Goal: Task Accomplishment & Management: Use online tool/utility

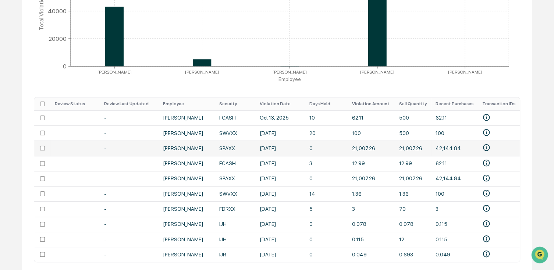
click at [458, 151] on td "42,144.84" at bounding box center [454, 147] width 47 height 15
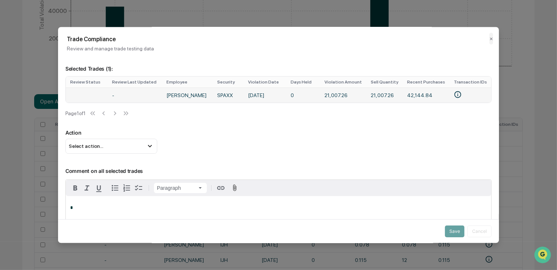
click at [456, 96] on icon "• Fidelity Investments (Investment)-2592861168\a• Fidelity Investments (Investm…" at bounding box center [458, 94] width 8 height 8
click at [281, 136] on p "Action" at bounding box center [278, 133] width 427 height 6
click at [491, 39] on div "Trade Compliance Review and manage trade testing data ✕" at bounding box center [278, 39] width 441 height 25
click at [485, 40] on h2 "Trade Compliance" at bounding box center [279, 39] width 424 height 7
click at [485, 35] on div "Trade Compliance Review and manage trade testing data ✕" at bounding box center [278, 39] width 441 height 25
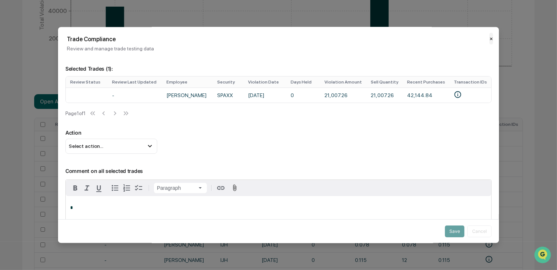
click at [490, 41] on button "✕" at bounding box center [492, 39] width 4 height 12
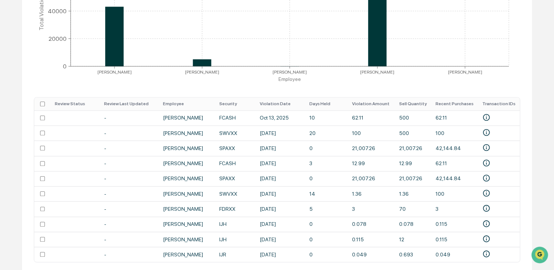
click at [540, 136] on div "Calendar Manage Tasks Reviews Approval Management Company People, Data, Setting…" at bounding box center [277, 50] width 554 height 502
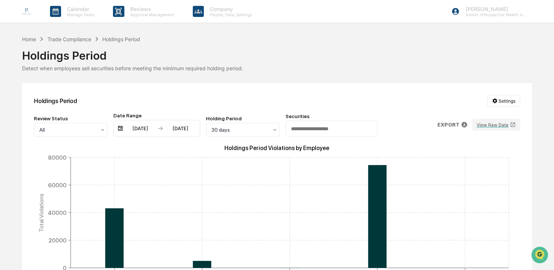
click at [26, 7] on img at bounding box center [27, 12] width 18 height 18
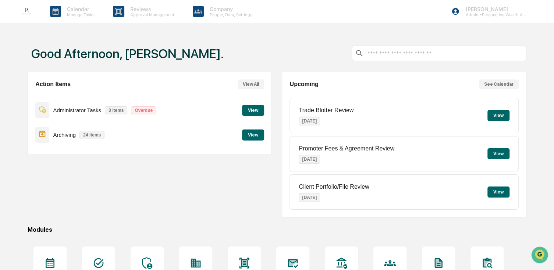
click at [506, 113] on button "View" at bounding box center [498, 115] width 22 height 11
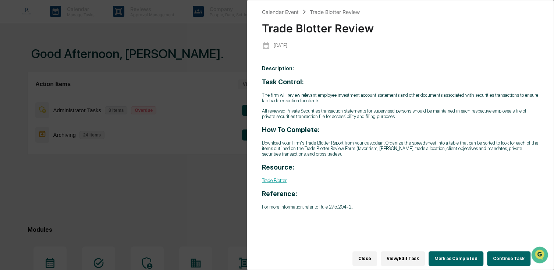
click at [510, 256] on button "Continue Task" at bounding box center [508, 258] width 43 height 15
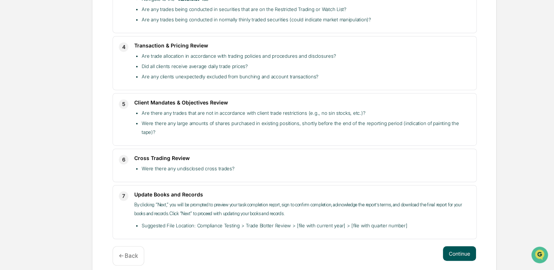
click at [470, 247] on button "Continue" at bounding box center [459, 253] width 33 height 15
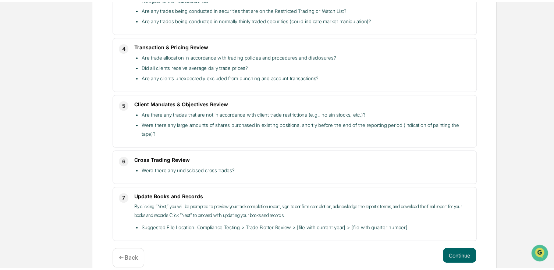
scroll to position [77, 0]
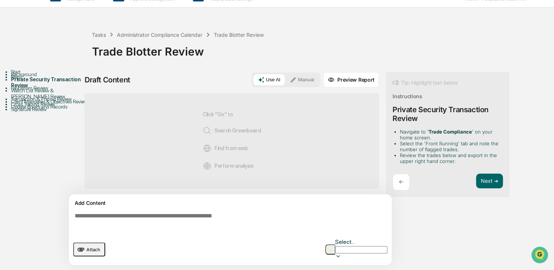
click at [474, 174] on div "← Next ➔" at bounding box center [447, 182] width 110 height 17
click at [494, 174] on button "Next ➔" at bounding box center [489, 181] width 27 height 15
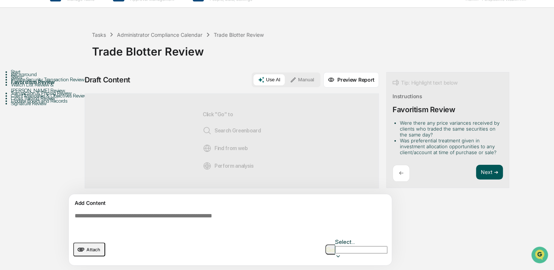
click at [492, 165] on button "Next ➔" at bounding box center [489, 172] width 27 height 15
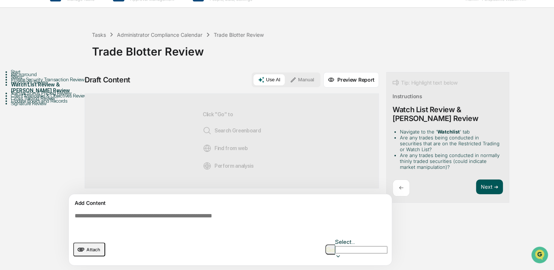
click at [491, 179] on button "Next ➔" at bounding box center [489, 186] width 27 height 15
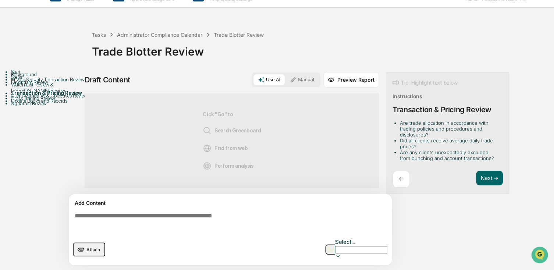
click at [490, 171] on div "Next ➔" at bounding box center [489, 179] width 27 height 17
click at [487, 171] on button "Next ➔" at bounding box center [489, 178] width 27 height 15
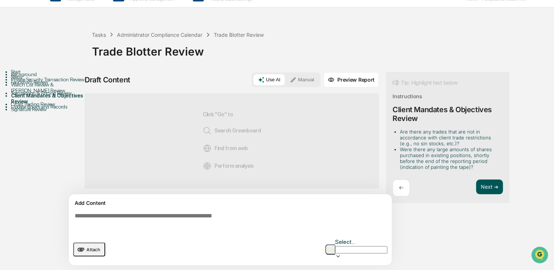
click at [488, 179] on button "Next ➔" at bounding box center [489, 186] width 27 height 15
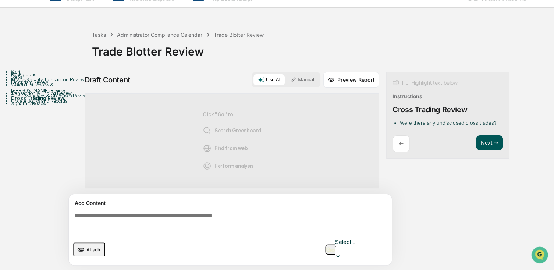
click at [491, 135] on button "Next ➔" at bounding box center [489, 142] width 27 height 15
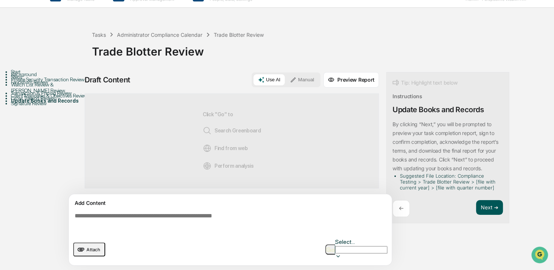
click at [485, 200] on button "Next ➔" at bounding box center [489, 207] width 27 height 15
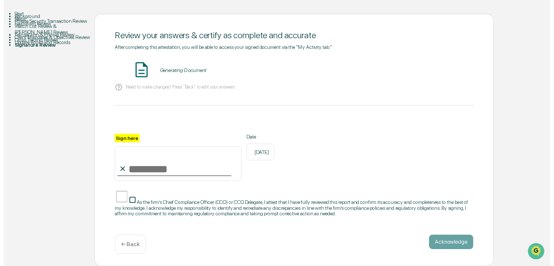
scroll to position [81, 0]
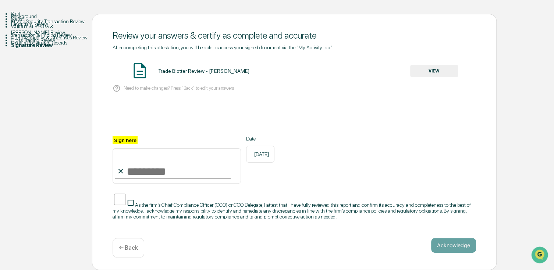
click at [169, 85] on p "Need to make changes? Press "Back" to edit your answers" at bounding box center [179, 88] width 110 height 6
click at [437, 65] on button "VIEW" at bounding box center [434, 71] width 48 height 13
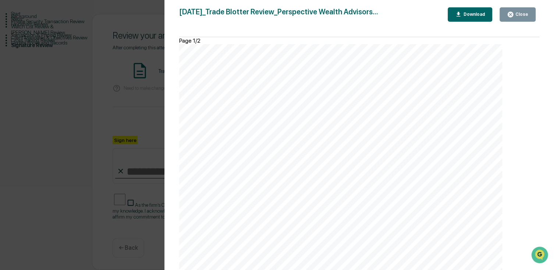
click at [518, 14] on div "Close" at bounding box center [521, 14] width 14 height 5
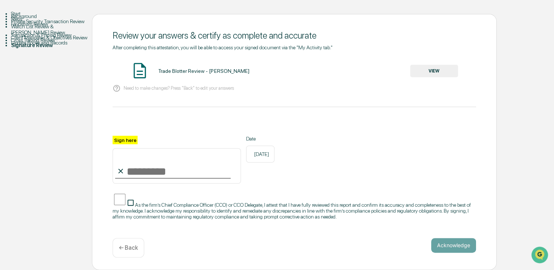
click at [138, 160] on input "Sign here" at bounding box center [177, 165] width 128 height 35
type input "**********"
click at [461, 243] on button "Acknowledge" at bounding box center [453, 245] width 45 height 15
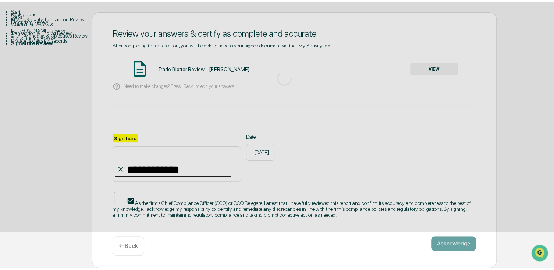
scroll to position [77, 0]
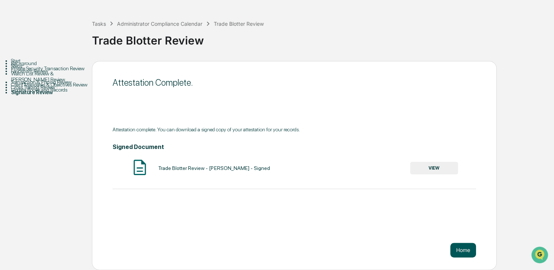
click at [468, 243] on button "Home" at bounding box center [463, 250] width 26 height 15
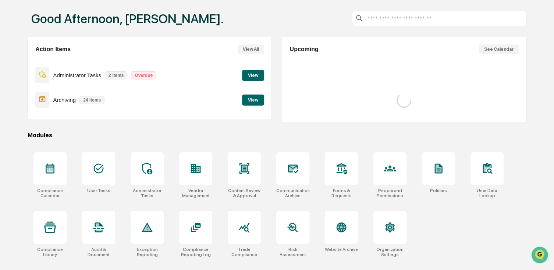
scroll to position [42, 0]
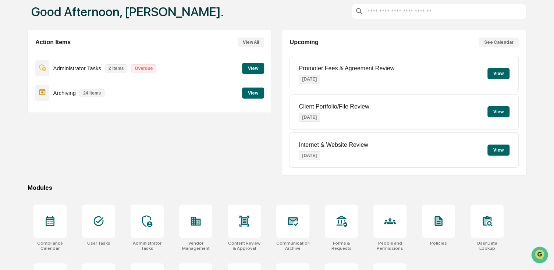
click at [253, 97] on button "View" at bounding box center [253, 93] width 22 height 11
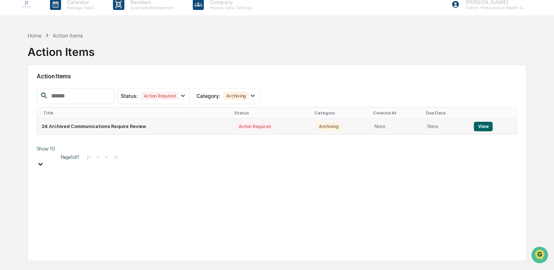
click at [119, 127] on td "24 Archived Communications Require Review" at bounding box center [134, 126] width 194 height 15
click at [482, 131] on td "View" at bounding box center [492, 126] width 47 height 15
click at [482, 131] on button "View" at bounding box center [483, 127] width 19 height 10
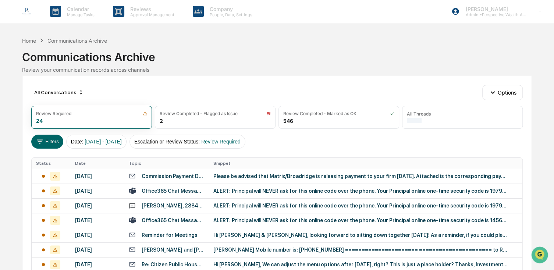
click at [83, 174] on div "[DATE]" at bounding box center [97, 176] width 45 height 6
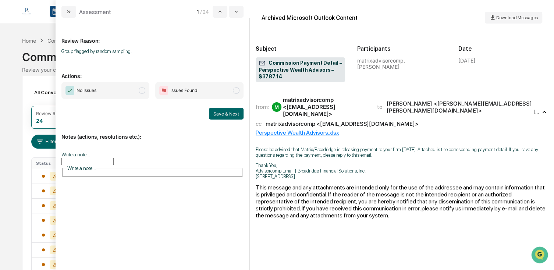
click at [132, 87] on span "No Issues" at bounding box center [105, 90] width 88 height 17
click at [234, 110] on button "Save & Next" at bounding box center [226, 114] width 35 height 12
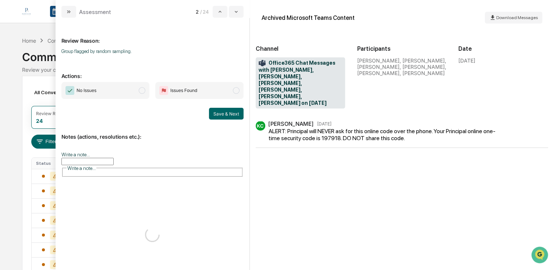
click at [140, 94] on span "No Issues" at bounding box center [105, 90] width 88 height 17
click at [227, 112] on button "Save & Next" at bounding box center [226, 114] width 35 height 12
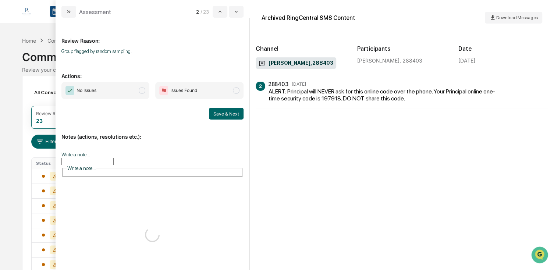
click at [130, 94] on span "No Issues" at bounding box center [105, 90] width 88 height 17
click at [230, 110] on button "Save & Next" at bounding box center [226, 114] width 35 height 12
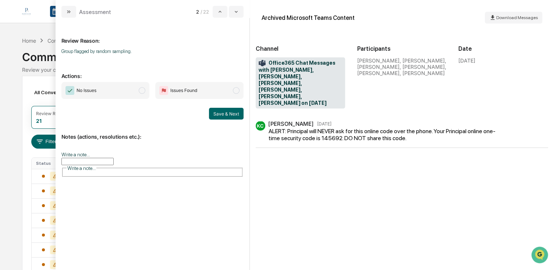
drag, startPoint x: 136, startPoint y: 92, endPoint x: 146, endPoint y: 94, distance: 10.2
click at [135, 92] on span "No Issues" at bounding box center [105, 90] width 88 height 17
click at [220, 116] on button "Save & Next" at bounding box center [226, 114] width 35 height 12
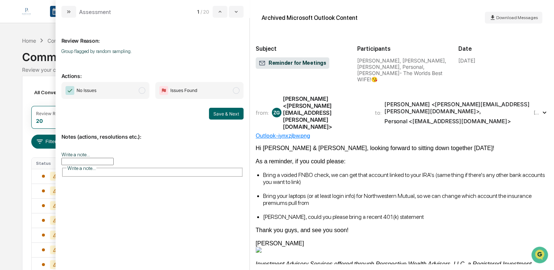
click at [137, 91] on span "No Issues" at bounding box center [105, 90] width 88 height 17
click at [230, 112] on button "Save & Next" at bounding box center [226, 114] width 35 height 12
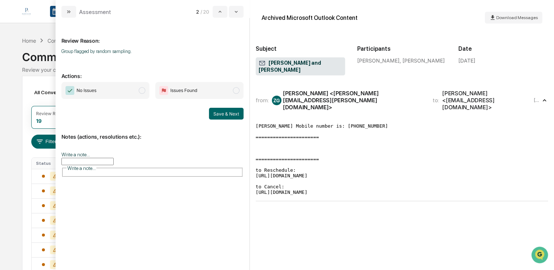
click at [137, 88] on span "No Issues" at bounding box center [105, 90] width 88 height 17
click at [226, 116] on button "Save & Next" at bounding box center [226, 114] width 35 height 12
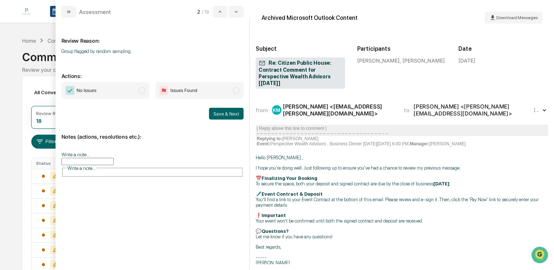
click at [101, 95] on span "No Issues" at bounding box center [105, 90] width 88 height 17
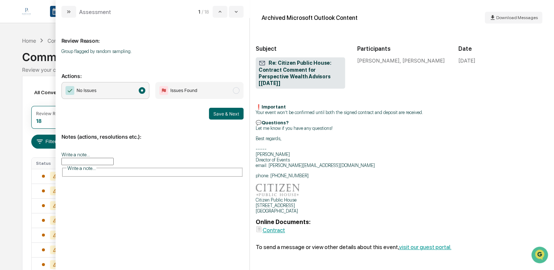
scroll to position [184, 0]
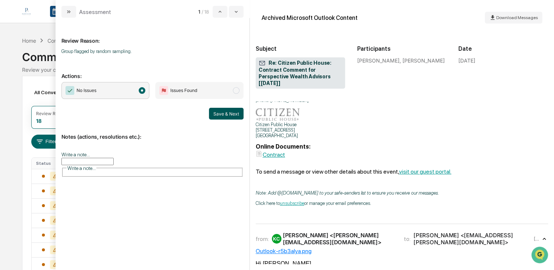
click at [233, 113] on button "Save & Next" at bounding box center [226, 114] width 35 height 12
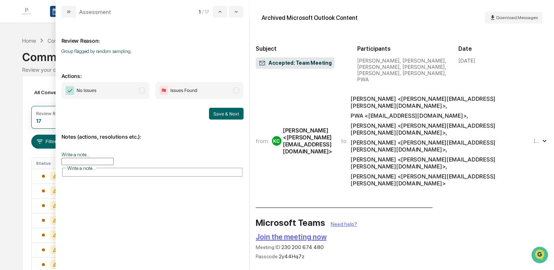
click at [128, 96] on span "No Issues" at bounding box center [105, 90] width 88 height 17
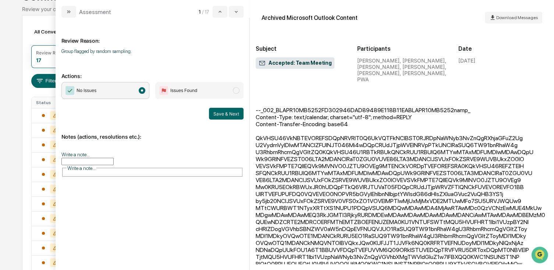
scroll to position [110, 0]
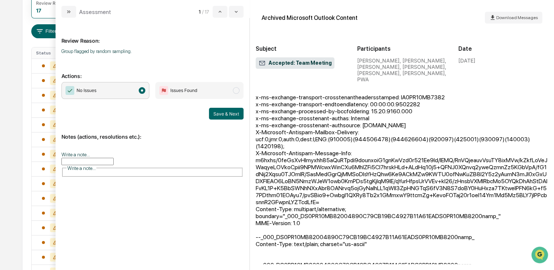
scroll to position [1098, 0]
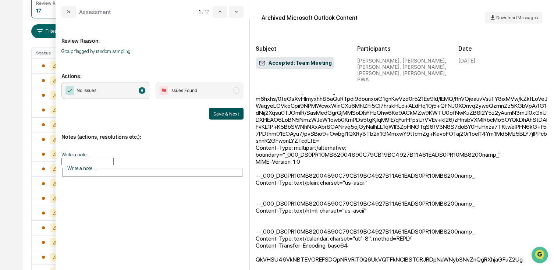
click at [215, 111] on button "Save & Next" at bounding box center [226, 114] width 35 height 12
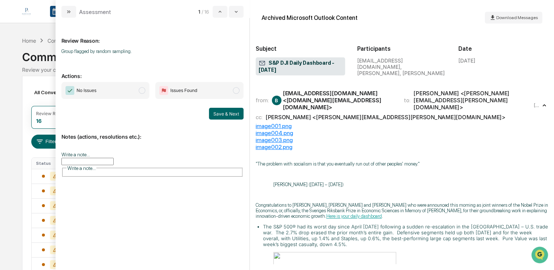
click at [121, 89] on span "No Issues" at bounding box center [105, 90] width 88 height 17
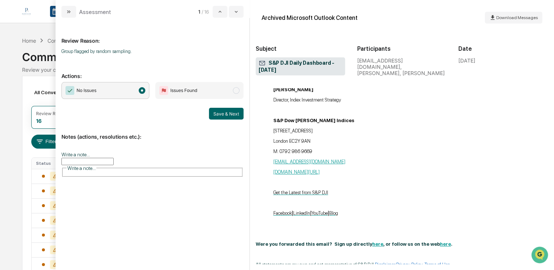
scroll to position [735, 0]
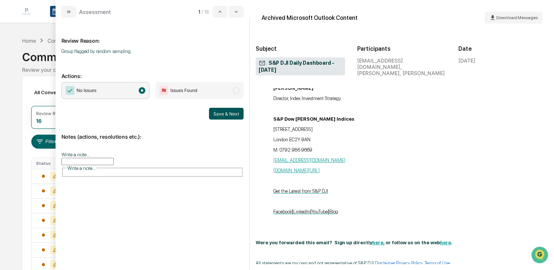
click at [225, 119] on button "Save & Next" at bounding box center [226, 114] width 35 height 12
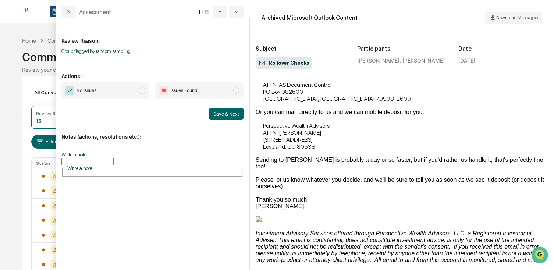
scroll to position [142, 0]
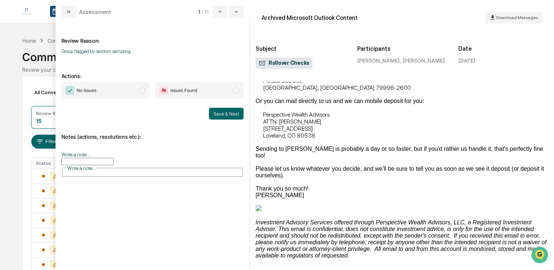
click at [124, 89] on span "No Issues" at bounding box center [105, 90] width 88 height 17
click at [224, 117] on button "Save & Next" at bounding box center [226, 114] width 35 height 12
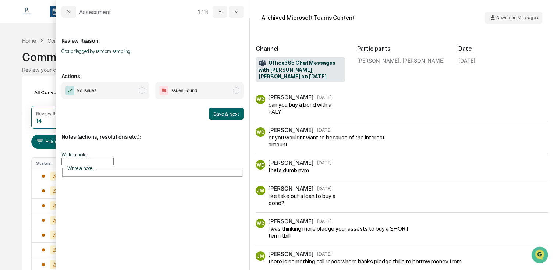
click at [128, 92] on span "No Issues" at bounding box center [105, 90] width 88 height 17
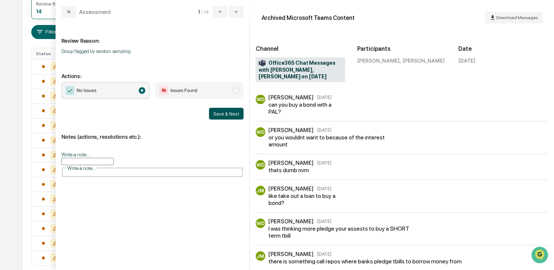
click at [227, 112] on button "Save & Next" at bounding box center [226, 114] width 35 height 12
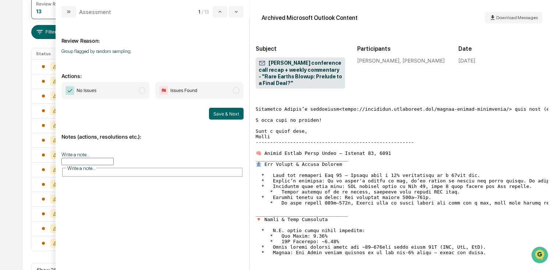
scroll to position [74, 0]
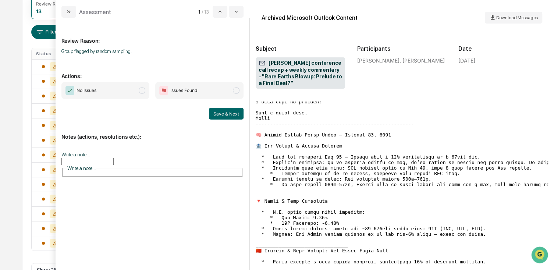
click at [131, 92] on span "No Issues" at bounding box center [105, 90] width 88 height 17
click at [234, 113] on button "Save & Next" at bounding box center [226, 114] width 35 height 12
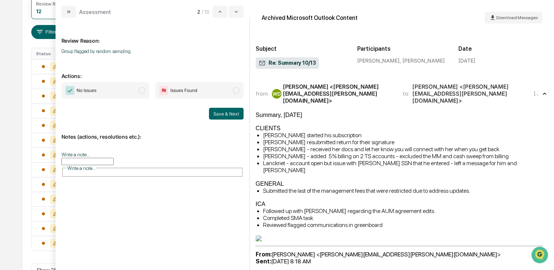
click at [101, 89] on span "No Issues" at bounding box center [105, 90] width 88 height 17
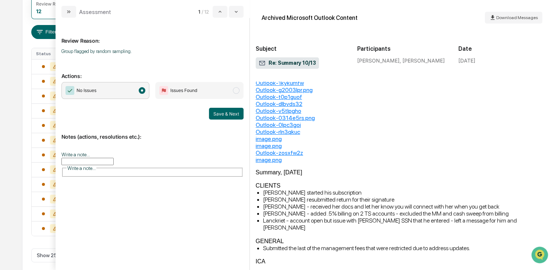
scroll to position [37, 0]
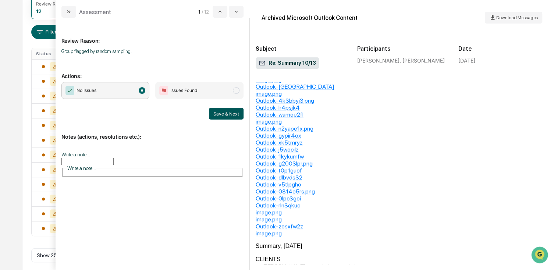
click at [236, 109] on button "Save & Next" at bounding box center [226, 114] width 35 height 12
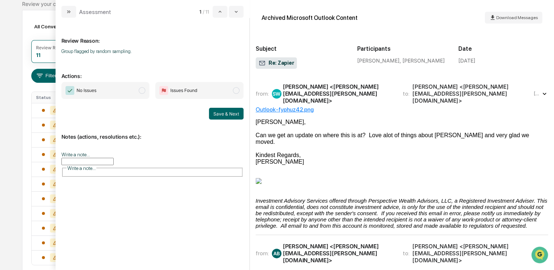
click at [136, 95] on span "No Issues" at bounding box center [105, 90] width 88 height 17
click at [232, 118] on button "Save & Next" at bounding box center [226, 114] width 35 height 12
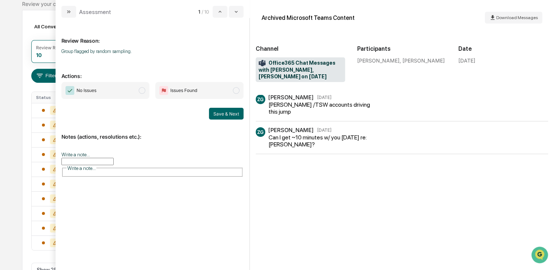
click at [146, 94] on span "No Issues" at bounding box center [105, 90] width 88 height 17
click at [212, 121] on div "Notes (actions, resolutions etc.): Write a note... Write a note..." at bounding box center [152, 153] width 182 height 66
click at [339, 111] on div "[PERSON_NAME] /TSW accounts driving this jump" at bounding box center [323, 108] width 110 height 14
click at [234, 113] on button "Save & Next" at bounding box center [226, 114] width 35 height 12
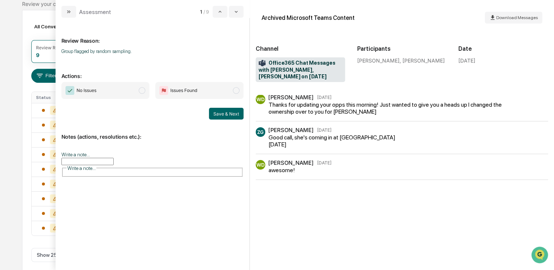
click at [131, 107] on div "No Issues Issues Found Save & Next" at bounding box center [152, 101] width 182 height 38
drag, startPoint x: 141, startPoint y: 97, endPoint x: 147, endPoint y: 97, distance: 6.3
click at [141, 98] on span "No Issues" at bounding box center [105, 90] width 88 height 17
click at [224, 115] on button "Save & Next" at bounding box center [226, 114] width 35 height 12
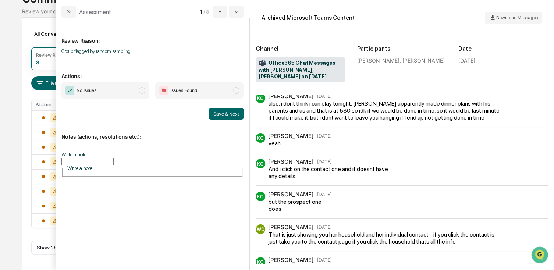
scroll to position [147, 0]
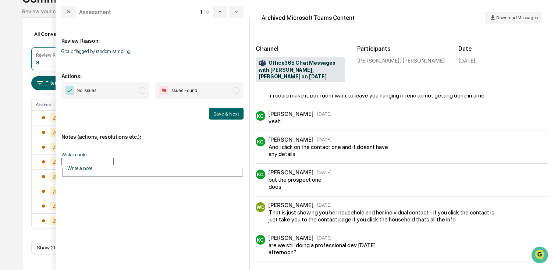
click at [142, 97] on span "No Issues" at bounding box center [105, 90] width 88 height 17
click at [227, 120] on div "Notes (actions, resolutions etc.): Write a note... Write a note..." at bounding box center [152, 153] width 182 height 66
click at [227, 117] on button "Save & Next" at bounding box center [226, 114] width 35 height 12
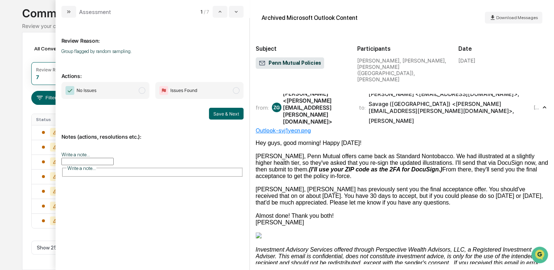
scroll to position [13, 0]
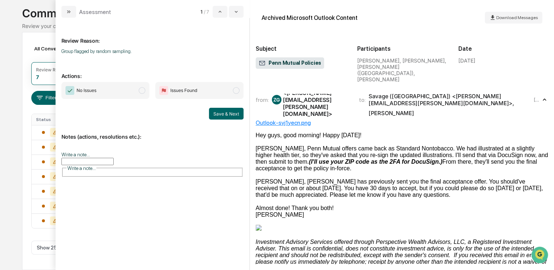
click at [143, 94] on span "No Issues" at bounding box center [105, 90] width 88 height 17
click at [226, 121] on div "Notes (actions, resolutions etc.): Write a note... Write a note..." at bounding box center [152, 153] width 182 height 66
click at [223, 113] on button "Save & Next" at bounding box center [226, 114] width 35 height 12
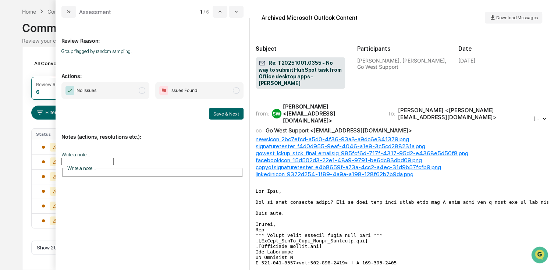
scroll to position [74, 0]
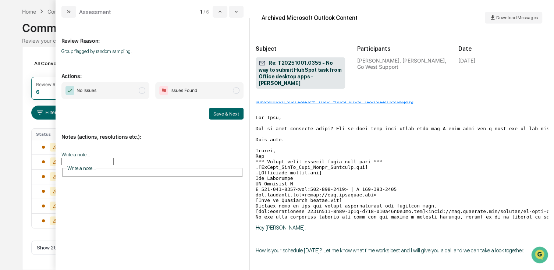
click at [126, 87] on span "No Issues" at bounding box center [105, 90] width 88 height 17
click at [224, 110] on button "Save & Next" at bounding box center [226, 114] width 35 height 12
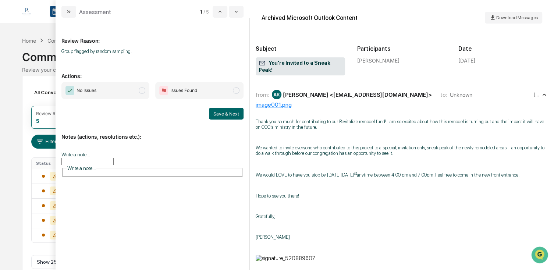
click at [148, 97] on span "No Issues" at bounding box center [105, 90] width 88 height 17
click at [225, 115] on button "Save & Next" at bounding box center [226, 114] width 35 height 12
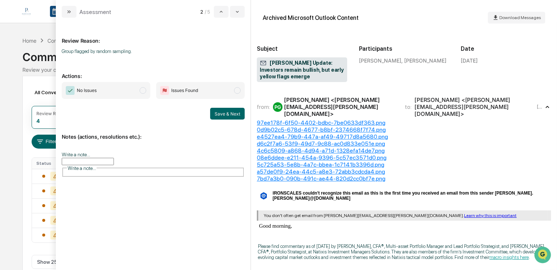
click at [86, 88] on span "No Issues" at bounding box center [87, 90] width 20 height 7
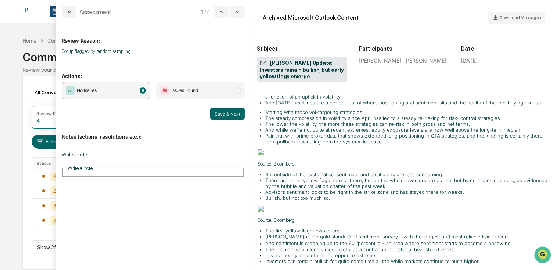
scroll to position [625, 0]
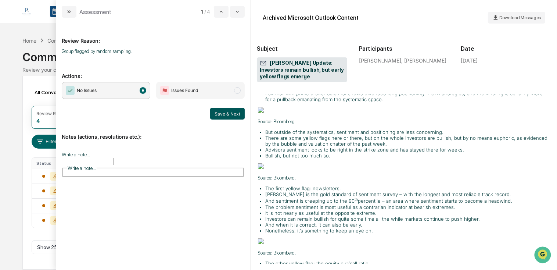
click at [224, 113] on button "Save & Next" at bounding box center [227, 114] width 35 height 12
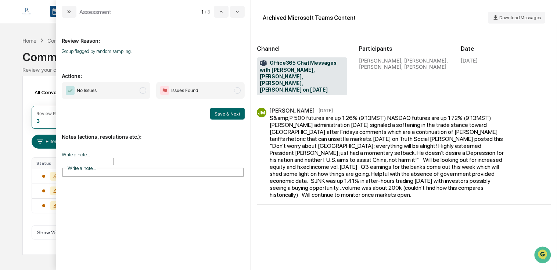
click at [130, 93] on span "No Issues" at bounding box center [106, 90] width 89 height 17
click at [235, 114] on button "Save & Next" at bounding box center [227, 114] width 35 height 12
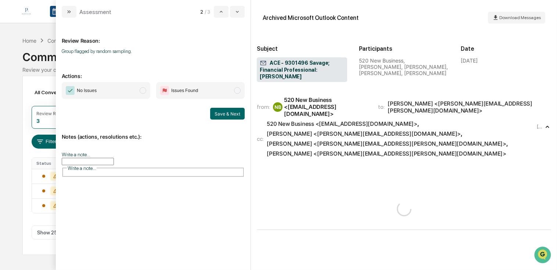
click at [89, 89] on span "No Issues" at bounding box center [87, 90] width 20 height 7
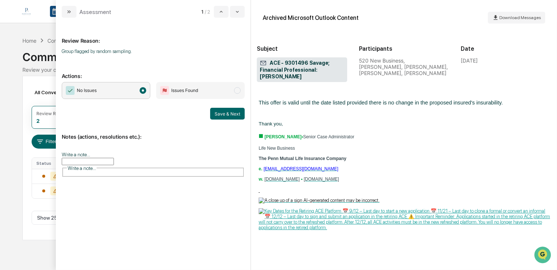
scroll to position [368, 0]
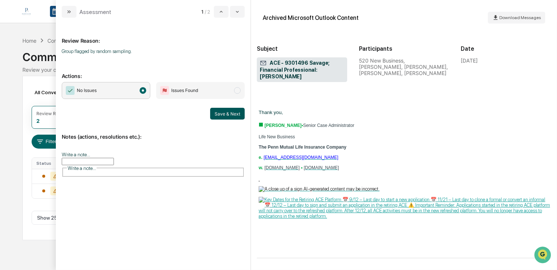
click at [218, 113] on button "Save & Next" at bounding box center [227, 114] width 35 height 12
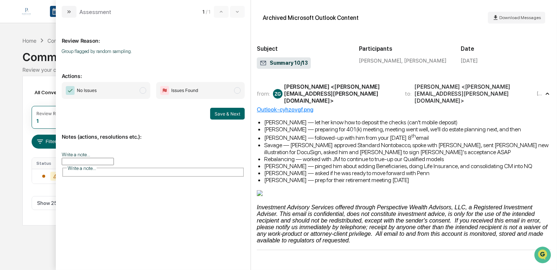
click at [100, 95] on span "No Issues" at bounding box center [106, 90] width 89 height 17
click at [131, 90] on span "No Issues" at bounding box center [106, 90] width 89 height 17
click at [216, 111] on button "Save & Next" at bounding box center [227, 114] width 35 height 12
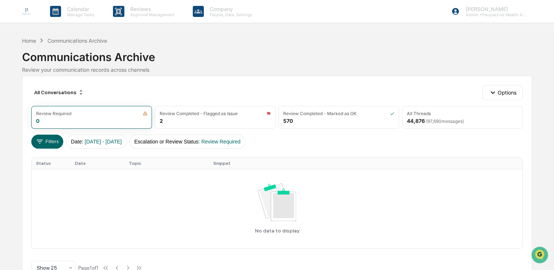
click at [28, 14] on img at bounding box center [27, 12] width 18 height 18
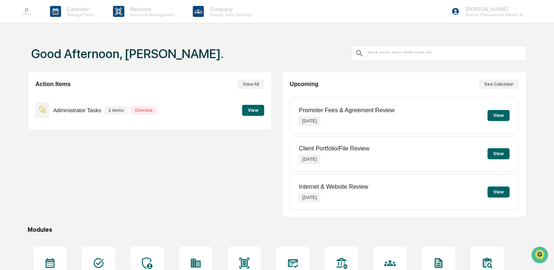
click at [322, 149] on p "Client Portfolio/File Review" at bounding box center [334, 148] width 70 height 7
click at [502, 149] on button "View" at bounding box center [498, 153] width 22 height 11
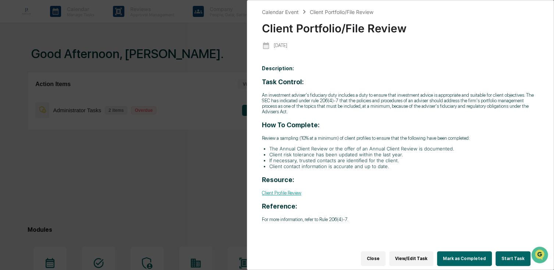
click at [513, 258] on button "Start Task" at bounding box center [512, 258] width 35 height 15
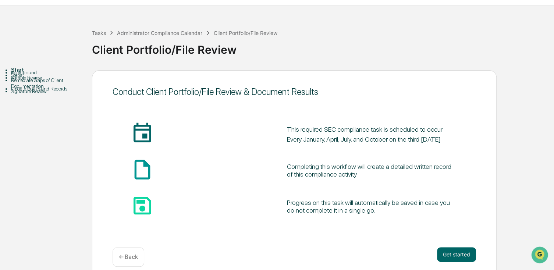
scroll to position [27, 0]
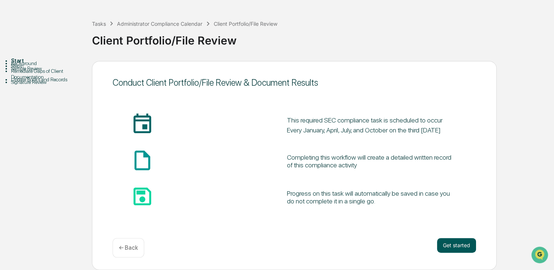
click at [469, 245] on button "Get started" at bounding box center [456, 245] width 39 height 15
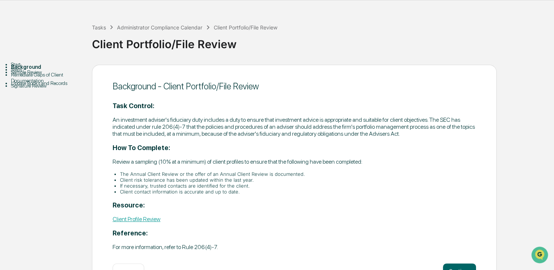
scroll to position [49, 0]
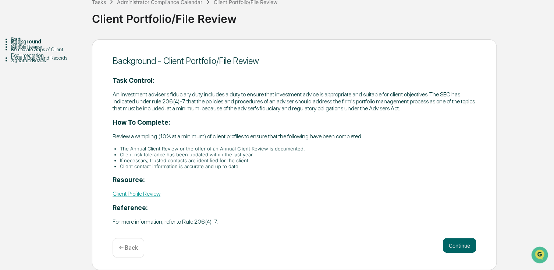
click at [447, 234] on div "Background - Client Portfolio/File Review Task Control: An investment adviser's…" at bounding box center [294, 154] width 404 height 231
click at [451, 244] on button "Continue" at bounding box center [459, 245] width 33 height 15
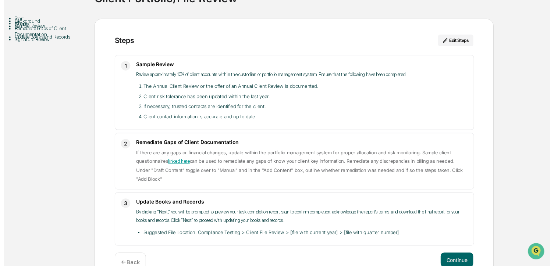
scroll to position [78, 0]
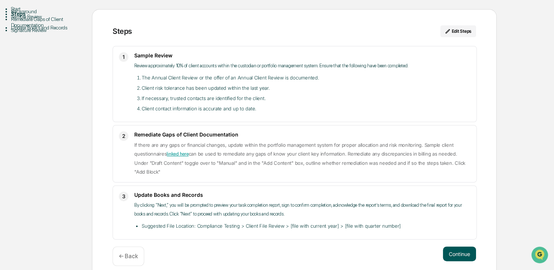
click at [453, 249] on button "Continue" at bounding box center [459, 253] width 33 height 15
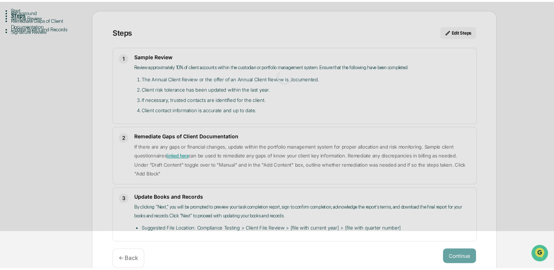
scroll to position [6, 0]
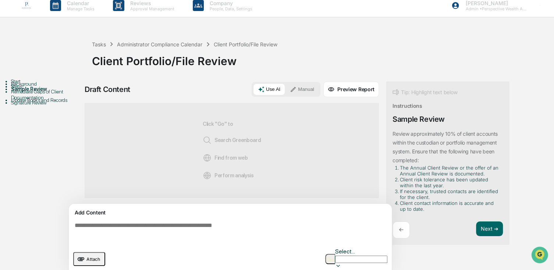
click at [128, 221] on textarea at bounding box center [232, 232] width 320 height 26
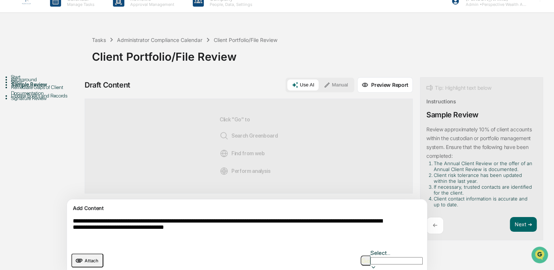
scroll to position [12, 0]
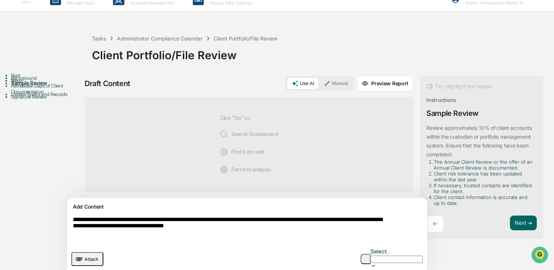
type textarea "**********"
click at [362, 257] on img "button" at bounding box center [365, 259] width 9 height 5
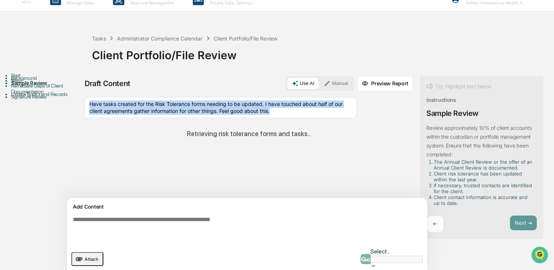
drag, startPoint x: 306, startPoint y: 113, endPoint x: 87, endPoint y: 103, distance: 219.7
click at [87, 103] on div "Have tasks created for the Risk Tolerance forms needing to be updated. I have t…" at bounding box center [221, 107] width 272 height 21
copy div "Have tasks created for the Risk Tolerance forms needing to be updated. I have t…"
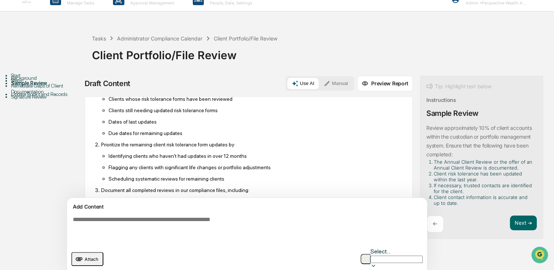
scroll to position [292, 0]
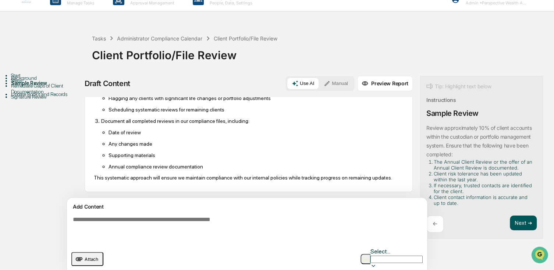
click at [510, 227] on button "Next ➔" at bounding box center [523, 222] width 27 height 15
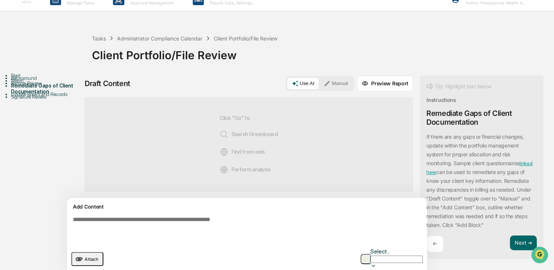
click at [339, 204] on div "Add Content" at bounding box center [246, 206] width 351 height 9
click at [293, 220] on textarea at bounding box center [230, 229] width 320 height 32
paste textarea "**********"
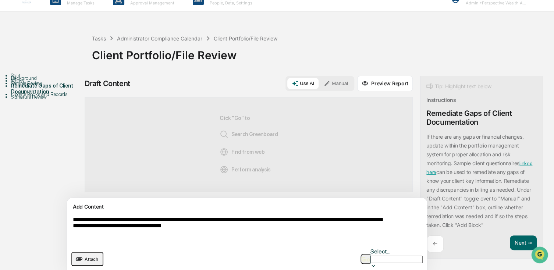
type textarea "**********"
click at [426, 172] on link "linked here" at bounding box center [479, 167] width 106 height 15
click at [510, 239] on button "Next ➔" at bounding box center [523, 242] width 27 height 15
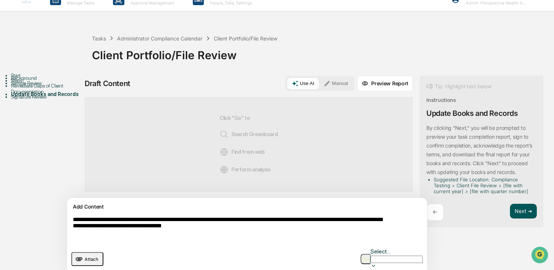
click at [510, 211] on button "Next ➔" at bounding box center [523, 211] width 27 height 15
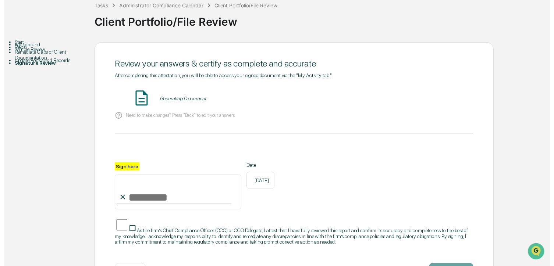
scroll to position [81, 0]
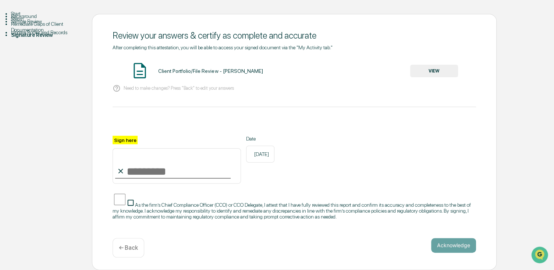
click at [115, 249] on div "← Back" at bounding box center [129, 247] width 32 height 19
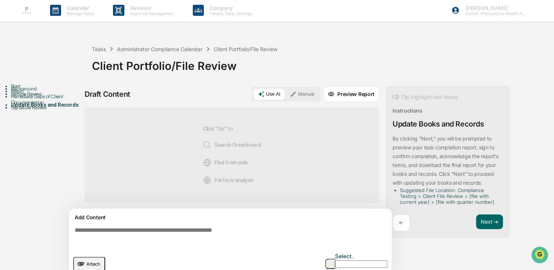
scroll to position [0, 0]
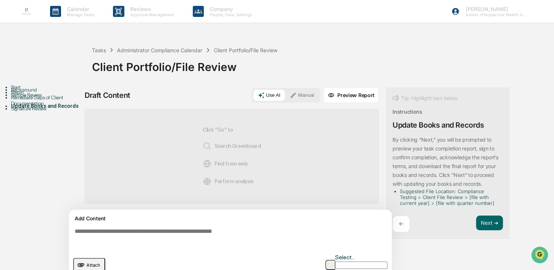
click at [127, 230] on textarea at bounding box center [232, 238] width 320 height 26
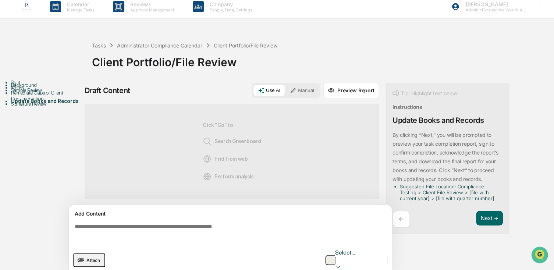
scroll to position [6, 0]
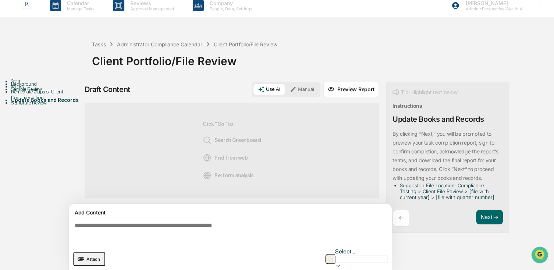
click at [93, 260] on button "Attach" at bounding box center [89, 259] width 32 height 14
click at [296, 90] on icon at bounding box center [293, 89] width 7 height 7
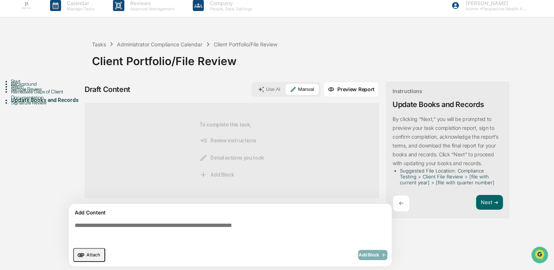
click at [228, 231] on textarea at bounding box center [232, 232] width 320 height 26
paste textarea "**********"
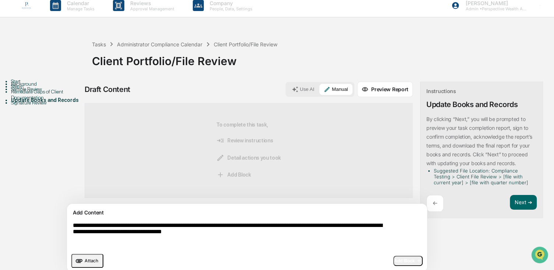
type textarea "**********"
click at [394, 258] on span "Add Block" at bounding box center [408, 261] width 28 height 6
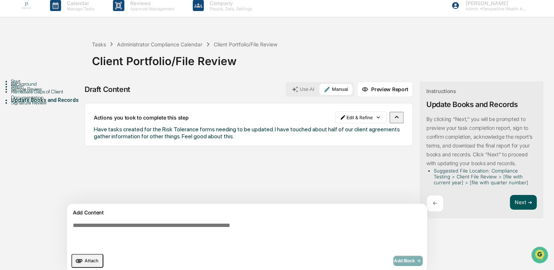
click at [510, 206] on button "Next ➔" at bounding box center [523, 202] width 27 height 15
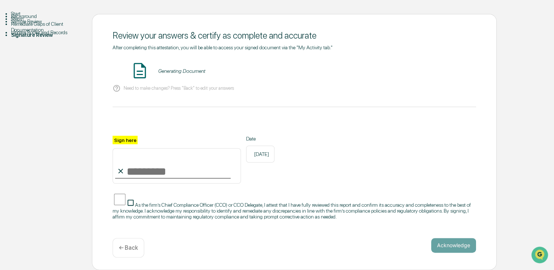
scroll to position [81, 0]
click at [441, 65] on button "VIEW" at bounding box center [434, 71] width 48 height 13
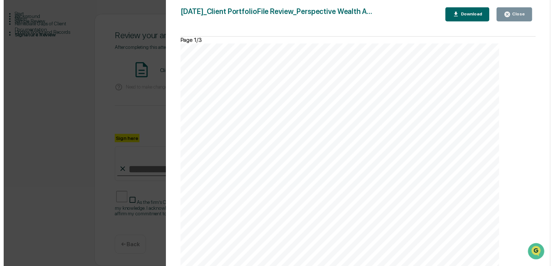
scroll to position [882, 0]
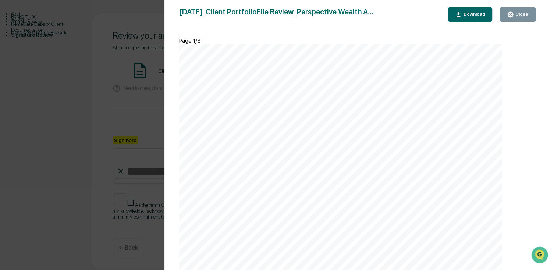
click at [500, 22] on div "[DATE]_Client PortfolioFile Review_Perspective Wealth A... Close Download Page …" at bounding box center [359, 142] width 360 height 270
click at [513, 14] on icon "button" at bounding box center [510, 15] width 6 height 6
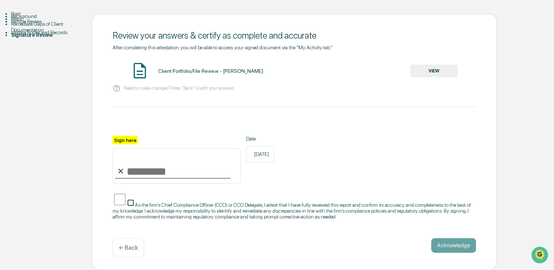
click at [133, 167] on input "Sign here" at bounding box center [177, 165] width 128 height 35
type input "**********"
click at [470, 248] on button "Acknowledge" at bounding box center [453, 245] width 45 height 15
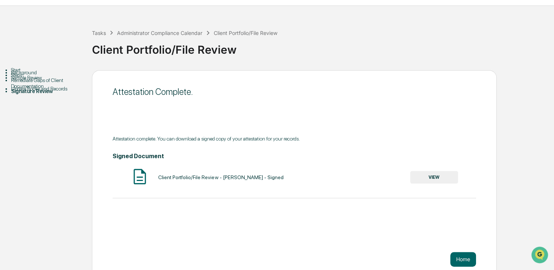
scroll to position [27, 0]
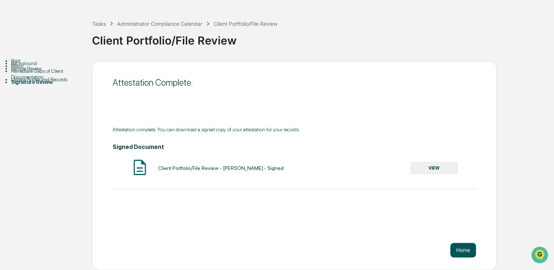
click at [467, 252] on button "Home" at bounding box center [463, 250] width 26 height 15
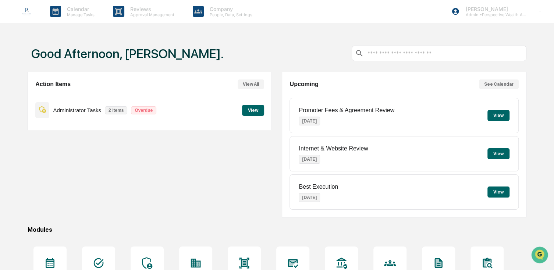
click at [344, 148] on p "Internet & Website Review" at bounding box center [333, 148] width 69 height 7
click at [317, 154] on div "Internet & Website Review [DATE]" at bounding box center [333, 153] width 69 height 29
click at [501, 115] on button "View" at bounding box center [498, 115] width 22 height 11
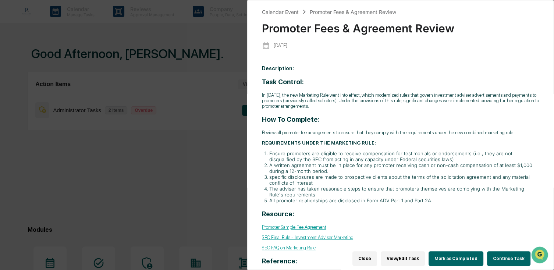
click at [497, 255] on button "Continue Task" at bounding box center [508, 258] width 43 height 15
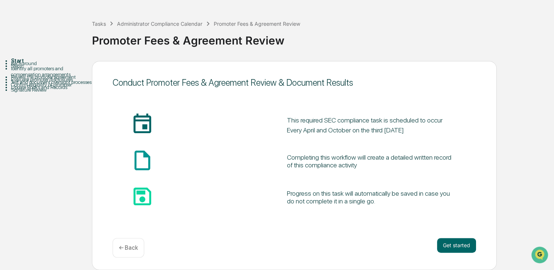
scroll to position [54, 0]
click at [469, 238] on button "Get started" at bounding box center [456, 245] width 39 height 15
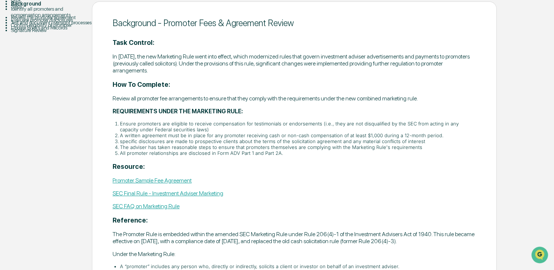
scroll to position [133, 0]
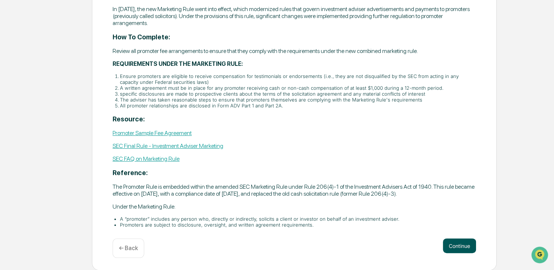
click at [461, 247] on button "Continue" at bounding box center [459, 245] width 33 height 15
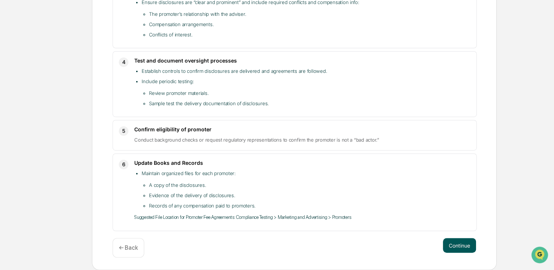
click at [448, 239] on button "Continue" at bounding box center [459, 245] width 33 height 15
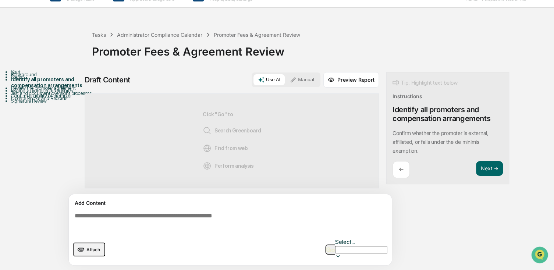
click at [306, 74] on button "Manual" at bounding box center [301, 79] width 33 height 11
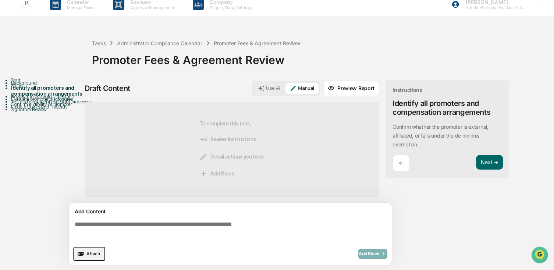
click at [249, 218] on textarea at bounding box center [232, 231] width 320 height 26
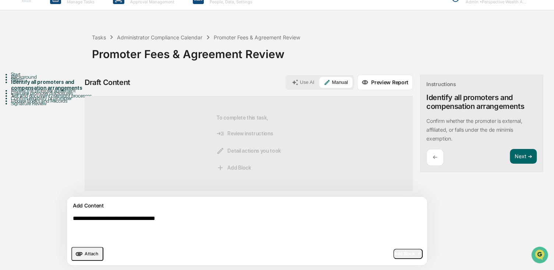
type textarea "**********"
click at [394, 251] on span "Add Block" at bounding box center [408, 254] width 28 height 6
